Goal: Task Accomplishment & Management: Use online tool/utility

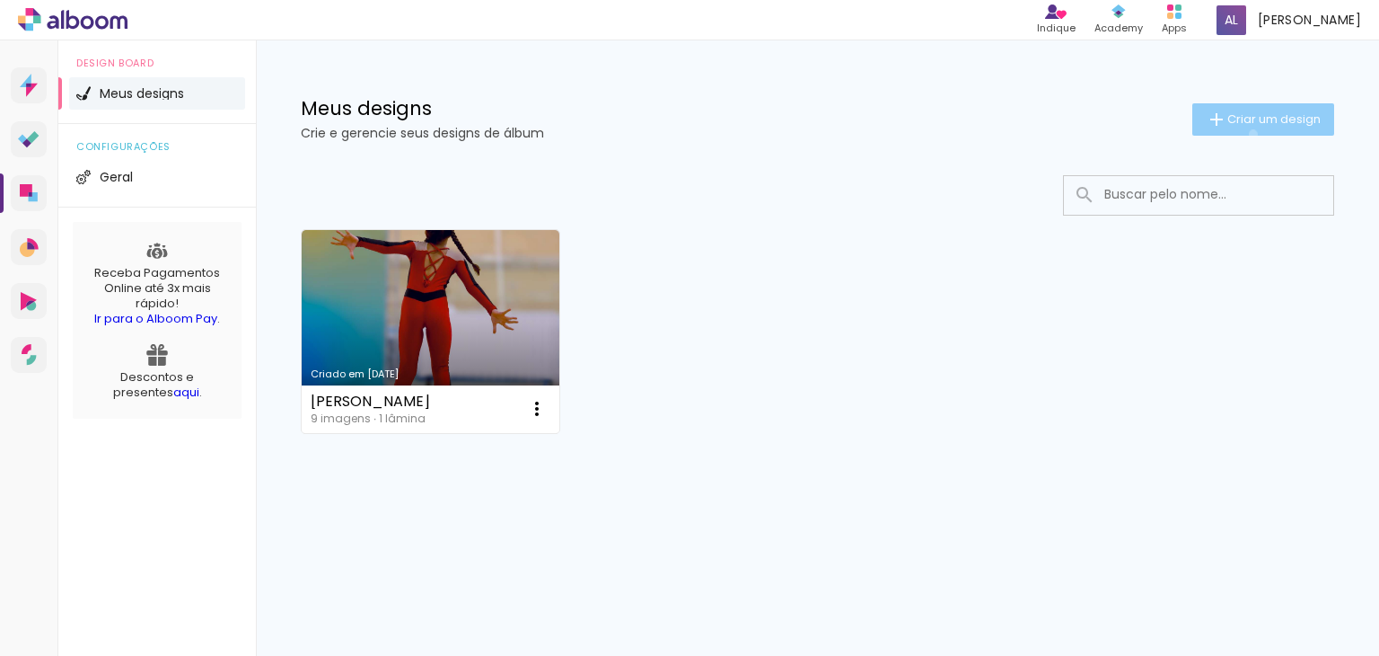
click at [1250, 134] on paper-button "Criar um design" at bounding box center [1264, 119] width 142 height 32
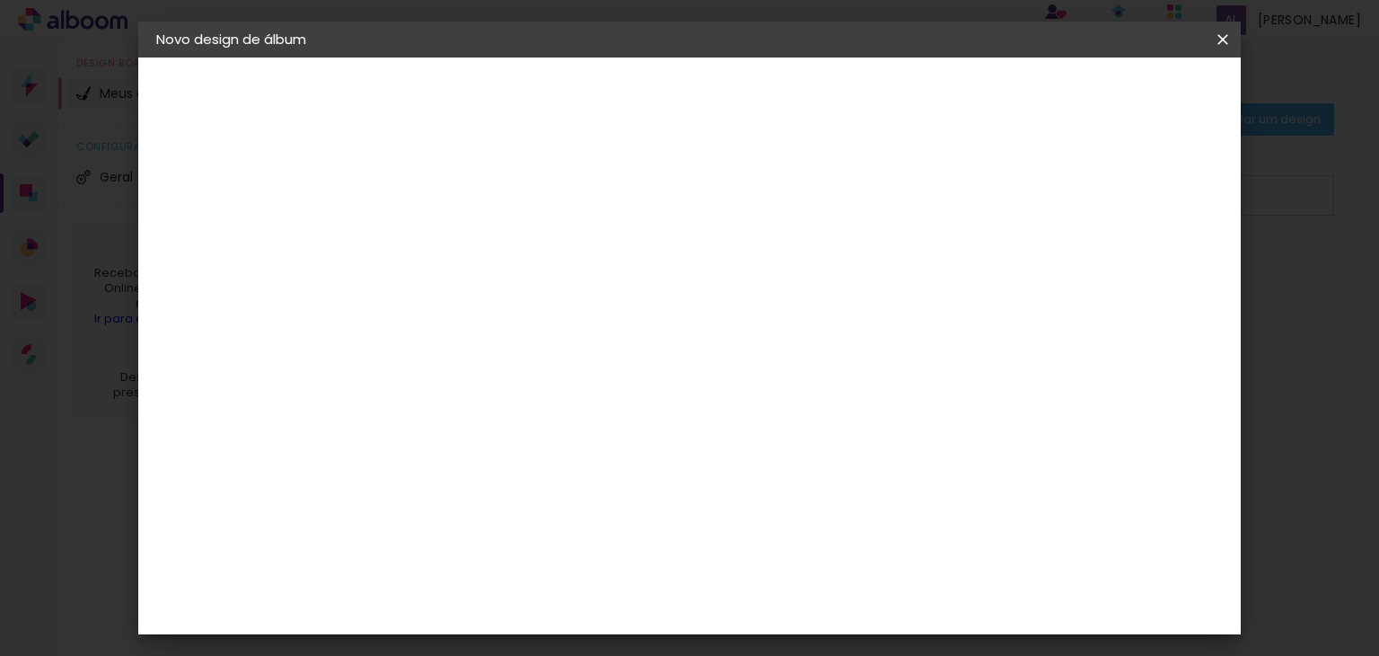
click at [450, 255] on div at bounding box center [450, 256] width 0 height 2
type input "Paz"
type paper-input "Paz"
click at [450, 235] on input "Paz" at bounding box center [450, 241] width 0 height 28
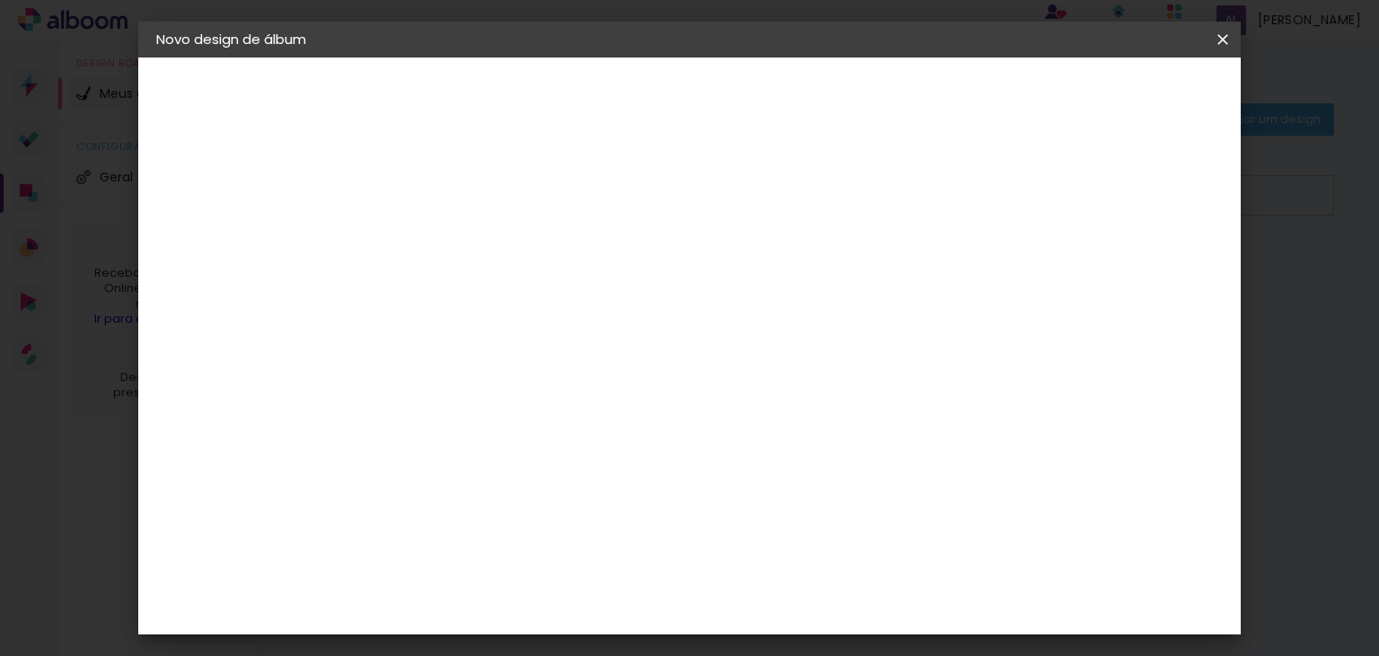
click at [450, 235] on input "Paz" at bounding box center [450, 241] width 0 height 28
paste input "Nitka"
type input "[PERSON_NAME]"
type paper-input "[PERSON_NAME]"
click at [634, 109] on paper-button "Avançar" at bounding box center [590, 95] width 88 height 31
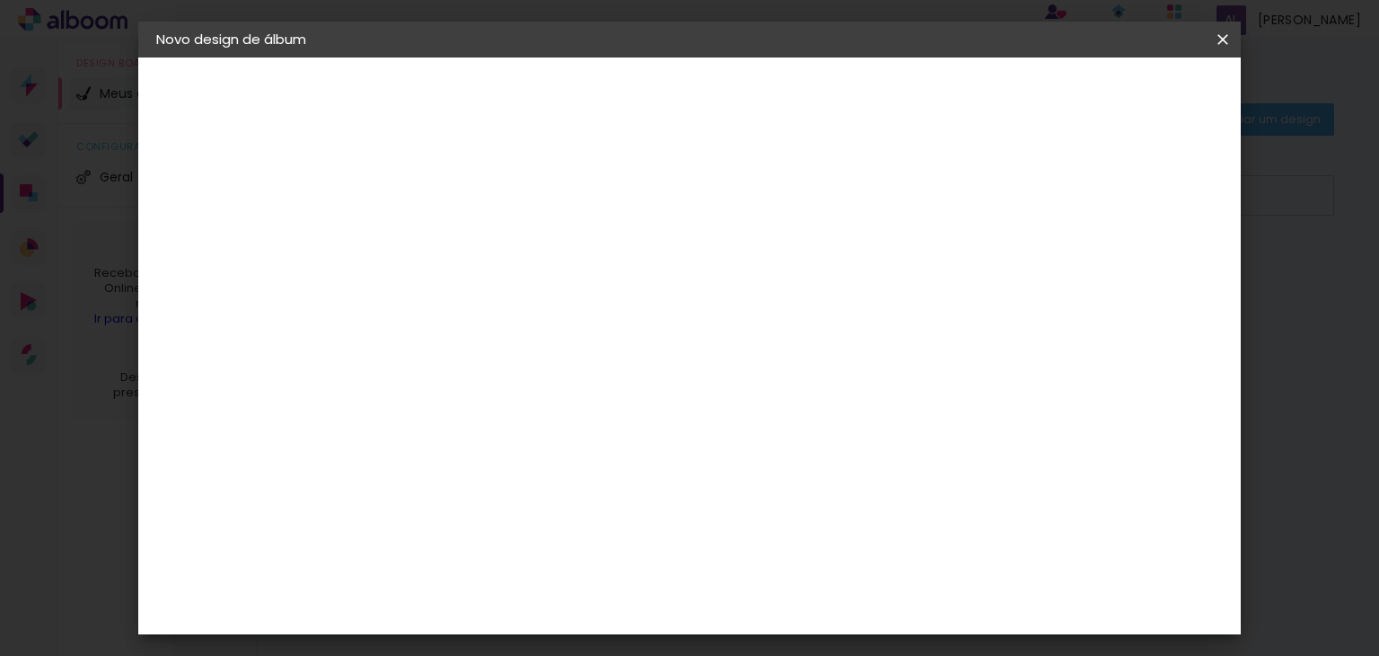
click at [586, 341] on input at bounding box center [495, 341] width 181 height 22
click at [0, 0] on slot "Tamanho Livre" at bounding box center [0, 0] width 0 height 0
click at [786, 88] on paper-button "Avançar" at bounding box center [742, 95] width 88 height 31
click at [1111, 100] on span "Iniciar design" at bounding box center [1070, 95] width 82 height 13
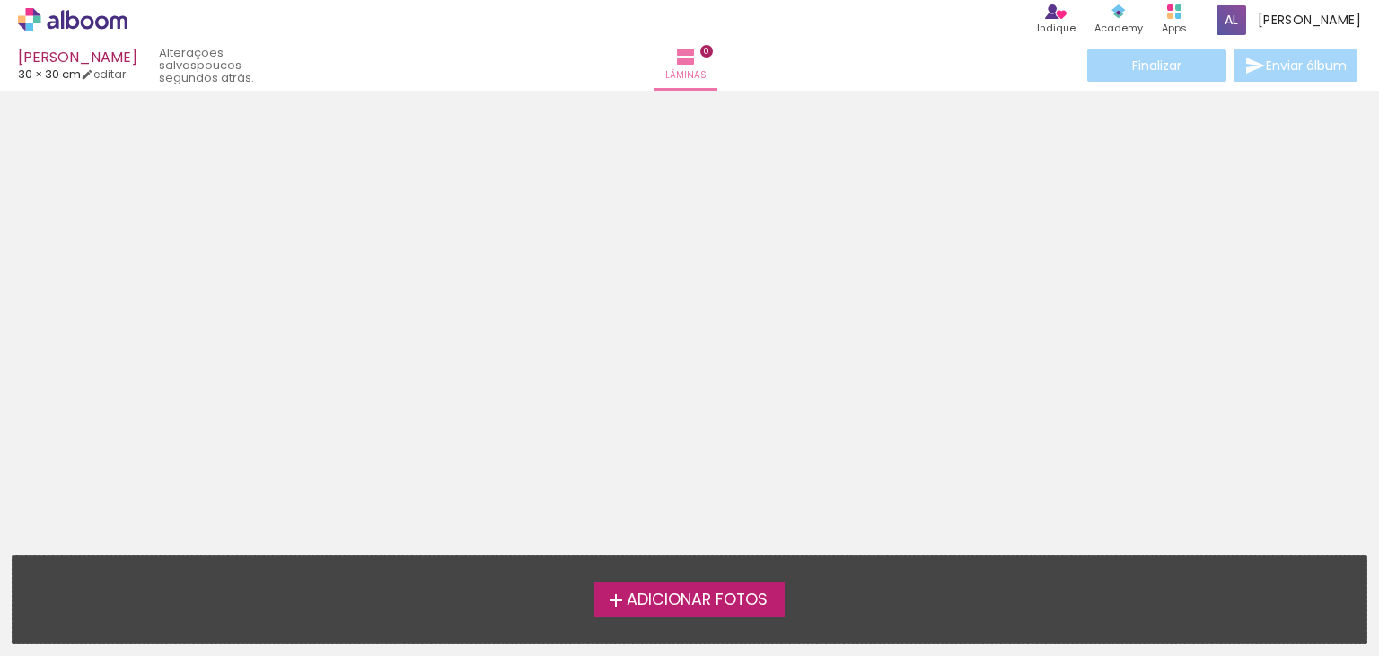
click at [674, 618] on div "Adicionar Fotos Solte suas fotos aqui..." at bounding box center [690, 599] width 1354 height 87
click at [687, 601] on span "Adicionar Fotos" at bounding box center [697, 600] width 141 height 16
click at [0, 0] on input "file" at bounding box center [0, 0] width 0 height 0
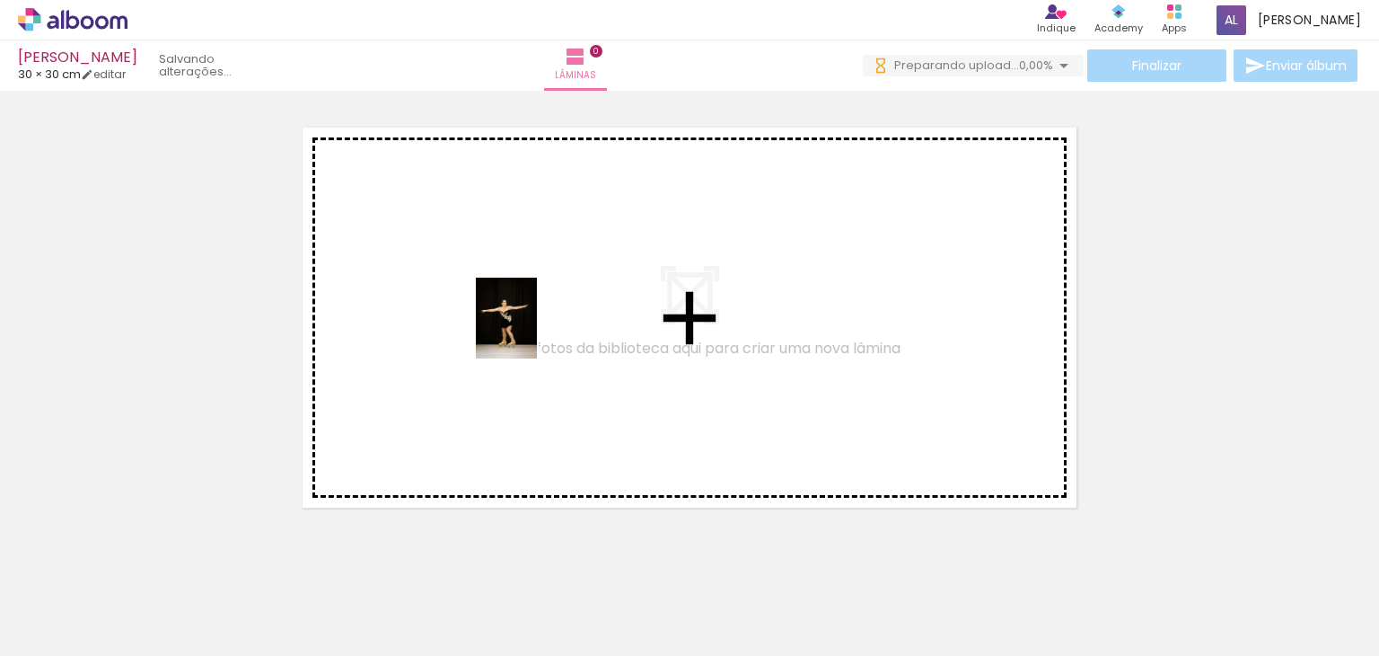
drag, startPoint x: 201, startPoint y: 589, endPoint x: 530, endPoint y: 331, distance: 417.7
click at [530, 331] on quentale-workspace at bounding box center [689, 328] width 1379 height 656
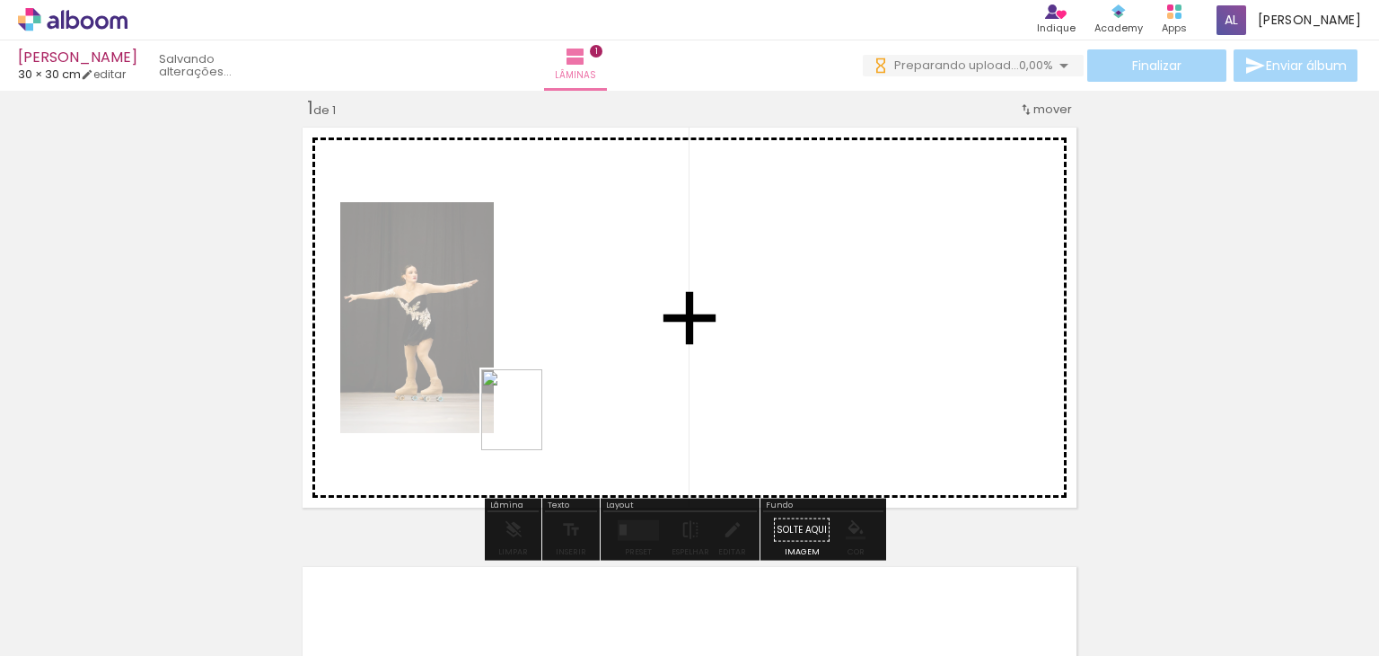
drag, startPoint x: 308, startPoint y: 611, endPoint x: 535, endPoint y: 423, distance: 294.7
click at [535, 423] on quentale-workspace at bounding box center [689, 328] width 1379 height 656
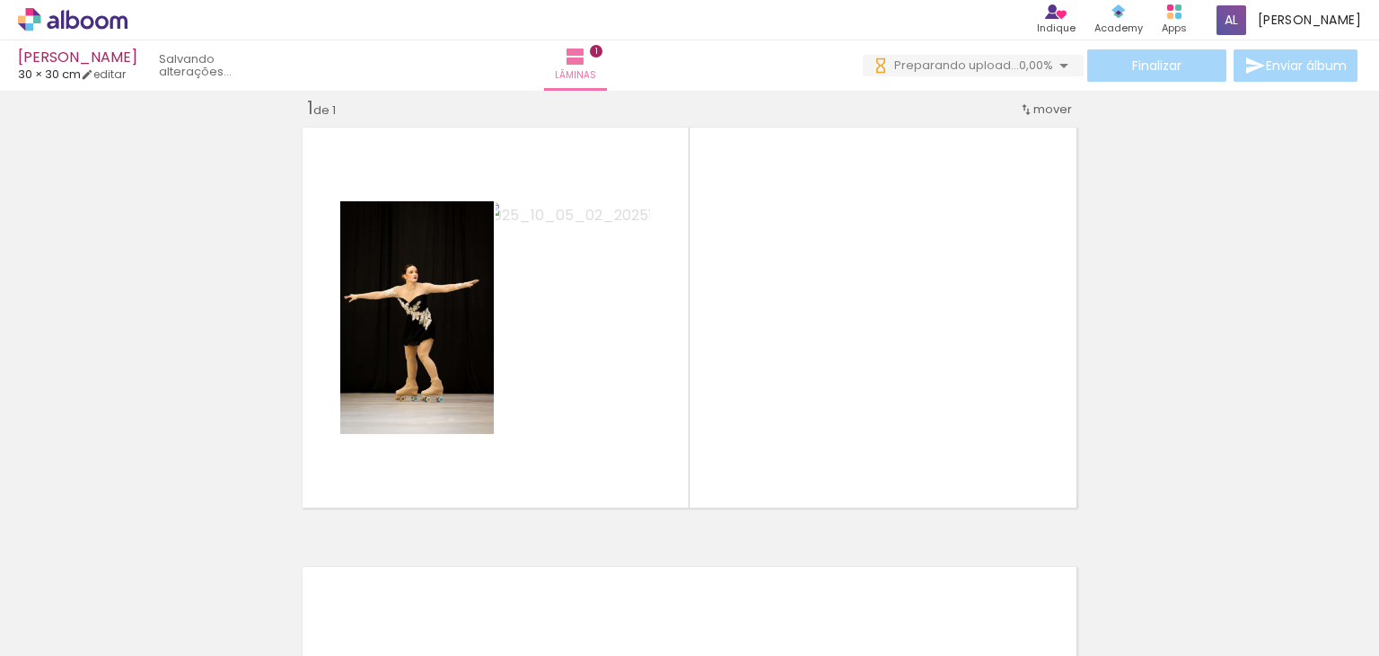
scroll to position [0, 1938]
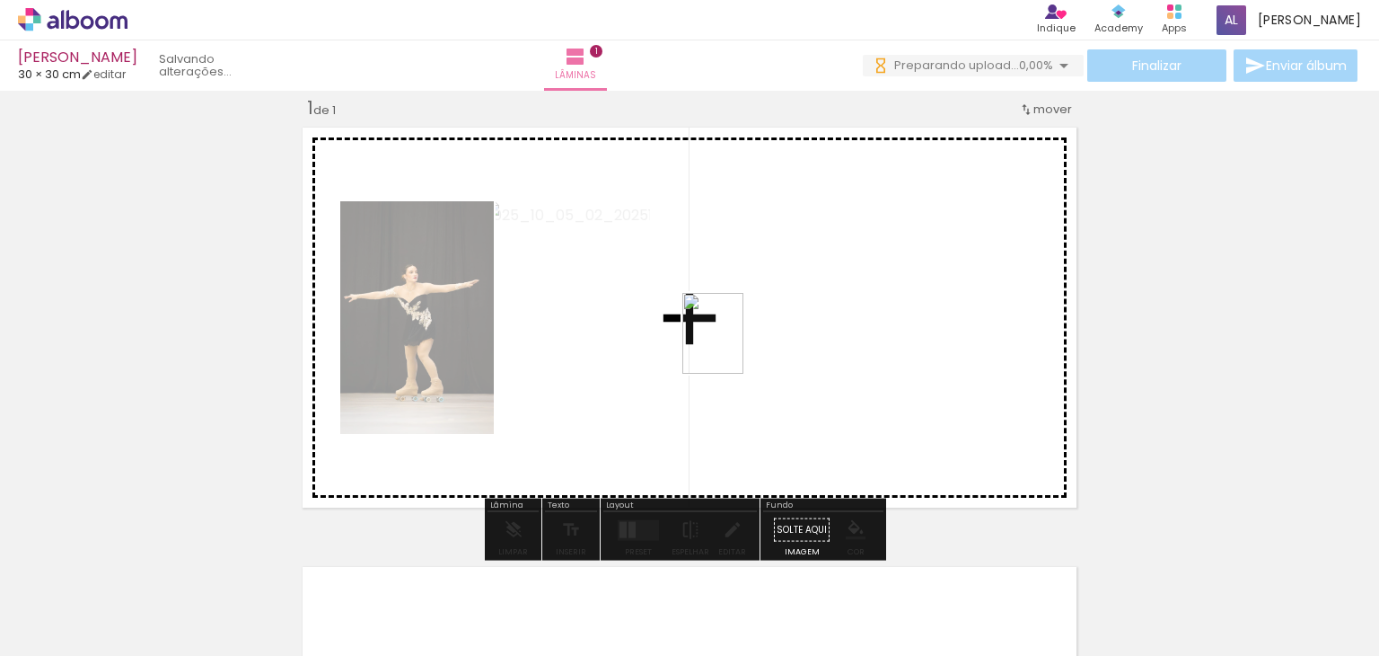
drag, startPoint x: 548, startPoint y: 603, endPoint x: 736, endPoint y: 348, distance: 317.2
click at [736, 348] on quentale-workspace at bounding box center [689, 328] width 1379 height 656
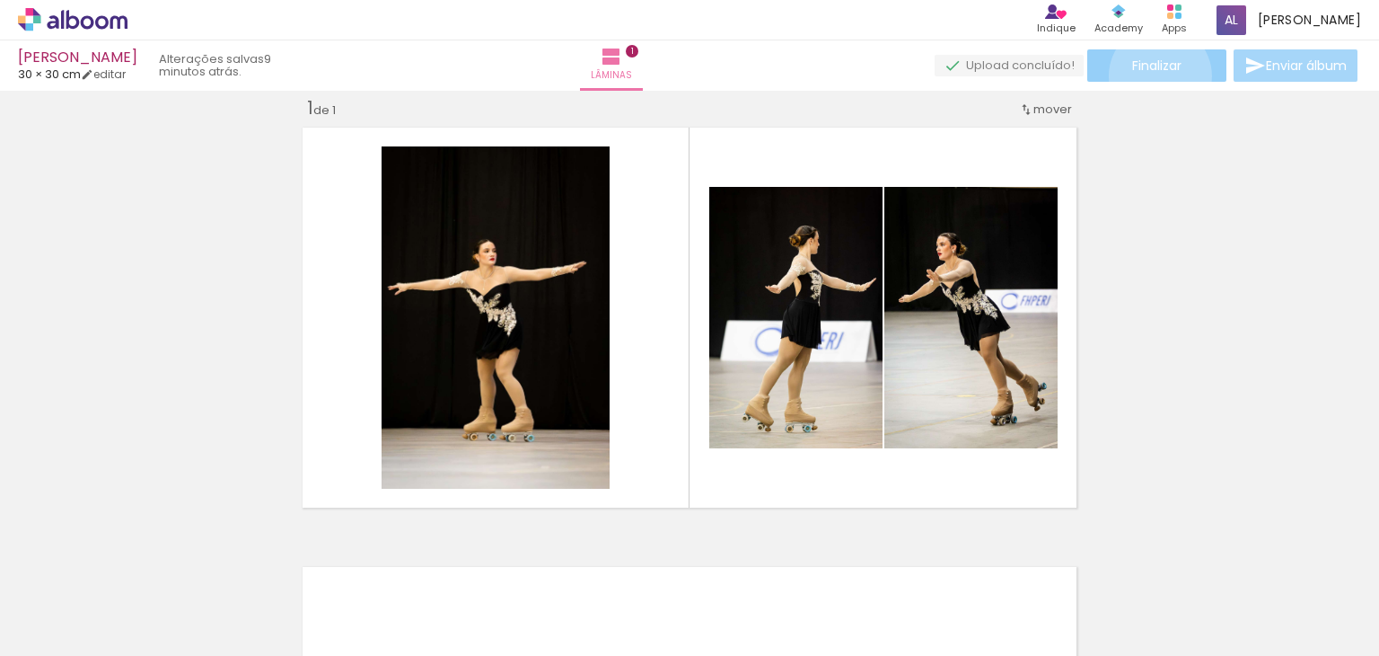
click at [1154, 75] on paper-button "Finalizar" at bounding box center [1157, 65] width 139 height 32
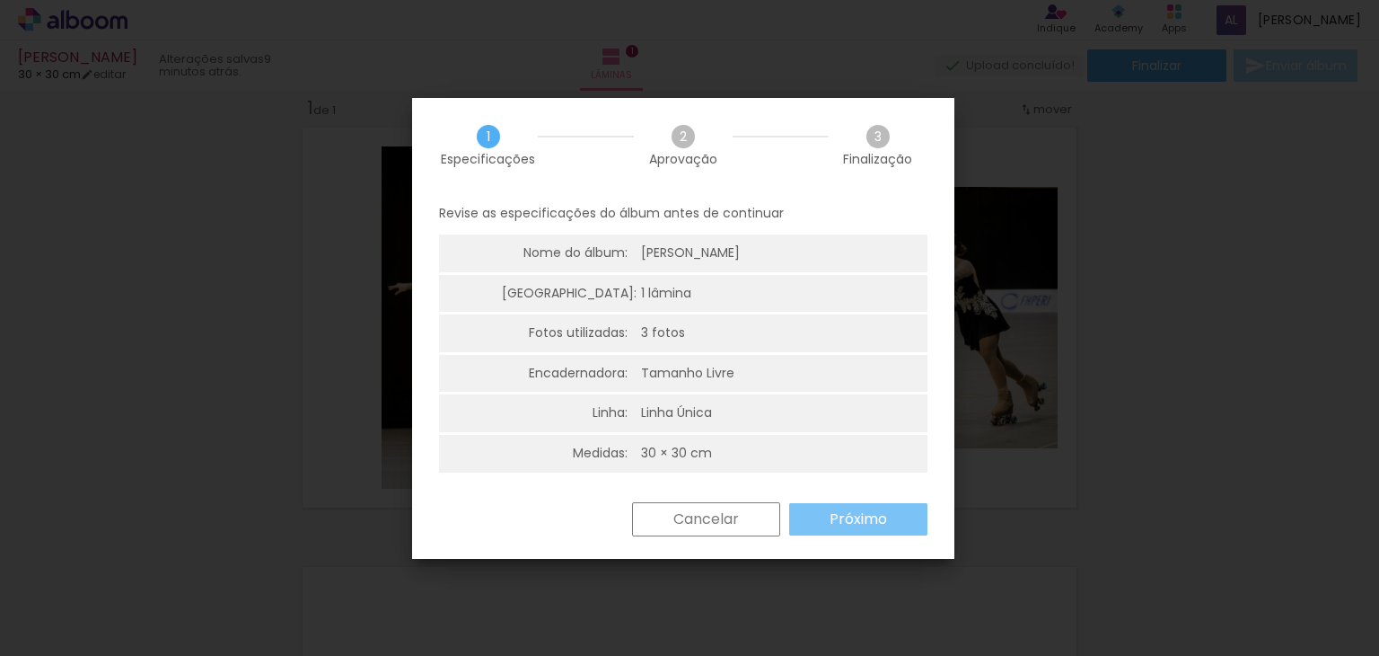
click at [0, 0] on slot "Próximo" at bounding box center [0, 0] width 0 height 0
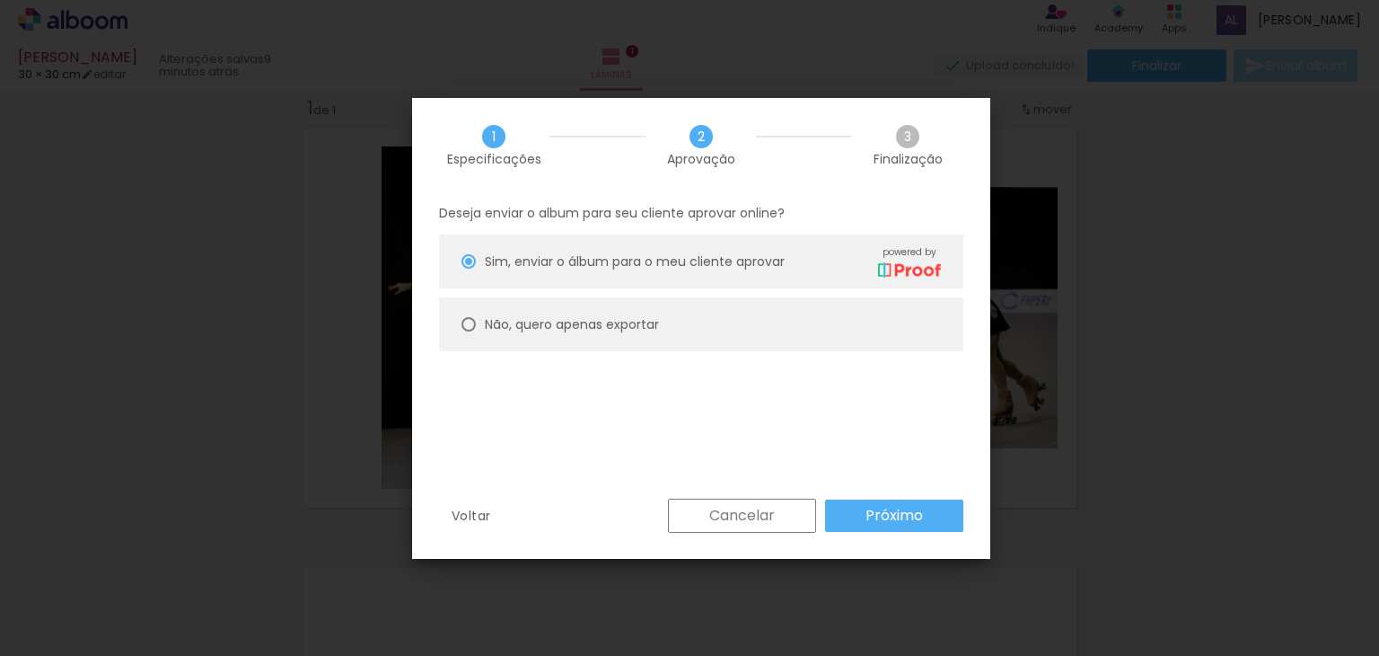
click at [553, 332] on div "Não, quero apenas exportar" at bounding box center [572, 324] width 174 height 19
type paper-radio-button "on"
click at [0, 0] on slot "Próximo" at bounding box center [0, 0] width 0 height 0
type input "Alta, 300 DPI"
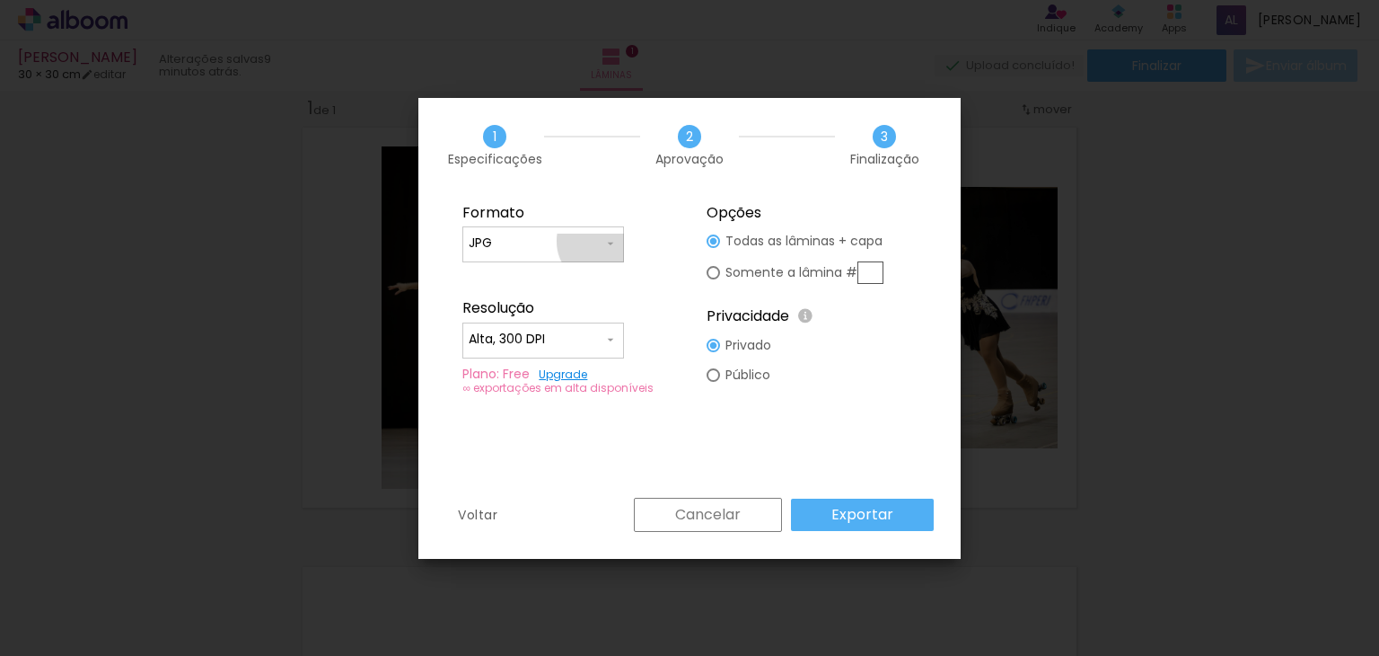
click at [603, 241] on iron-icon at bounding box center [610, 243] width 14 height 14
click at [577, 271] on paper-item "PDF" at bounding box center [544, 277] width 162 height 36
type input "PDF"
click at [0, 0] on slot "Exportar" at bounding box center [0, 0] width 0 height 0
